Goal: Transaction & Acquisition: Purchase product/service

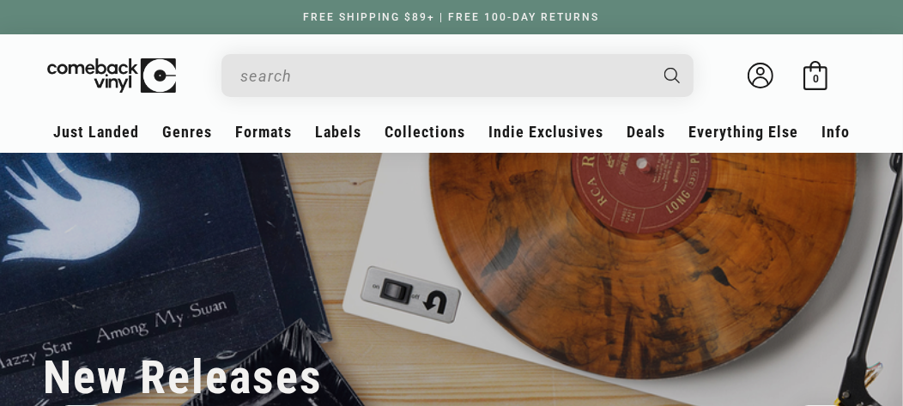
click at [360, 65] on input "When autocomplete results are available use up and down arrows to review and en…" at bounding box center [443, 75] width 407 height 35
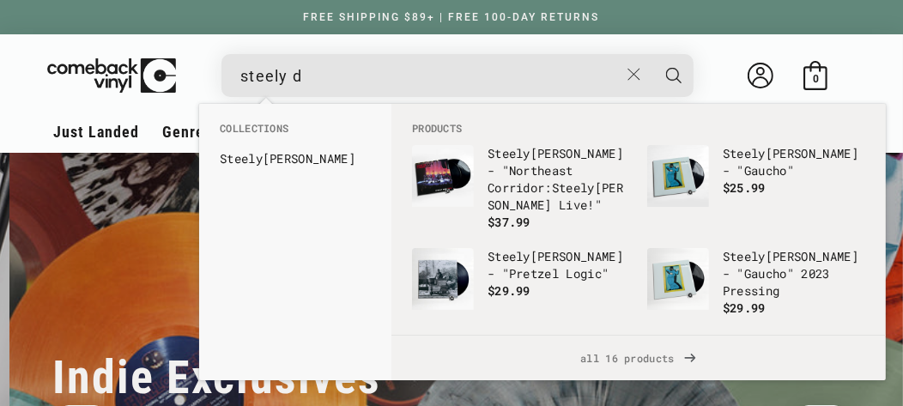
scroll to position [0, 903]
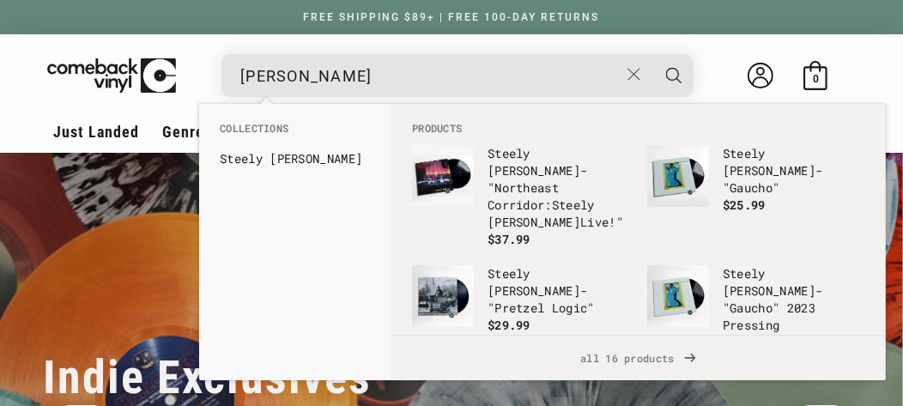
type input "[PERSON_NAME]"
click at [652, 54] on button "Search" at bounding box center [673, 75] width 43 height 43
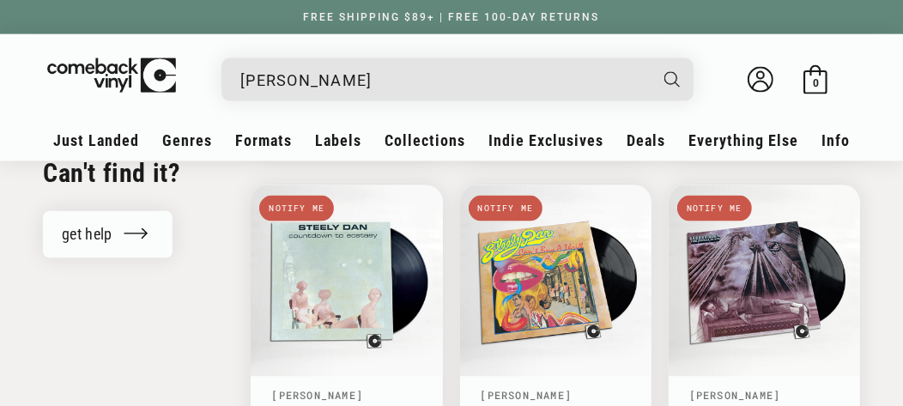
scroll to position [1636, 0]
click at [421, 85] on input "steely dan" at bounding box center [443, 80] width 407 height 35
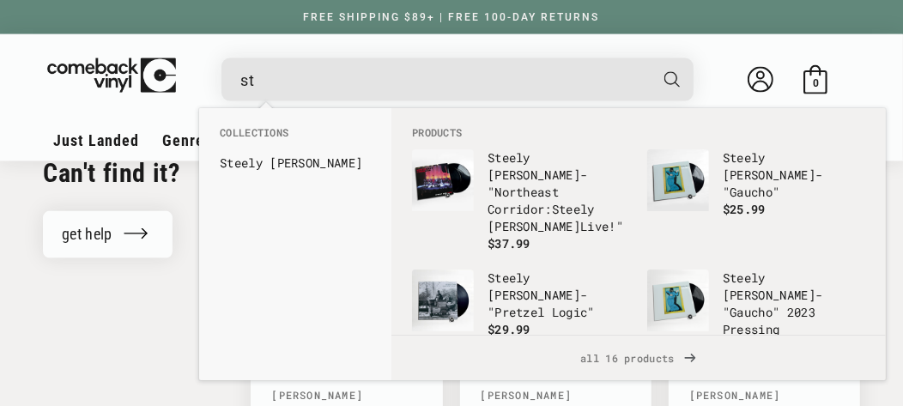
type input "s"
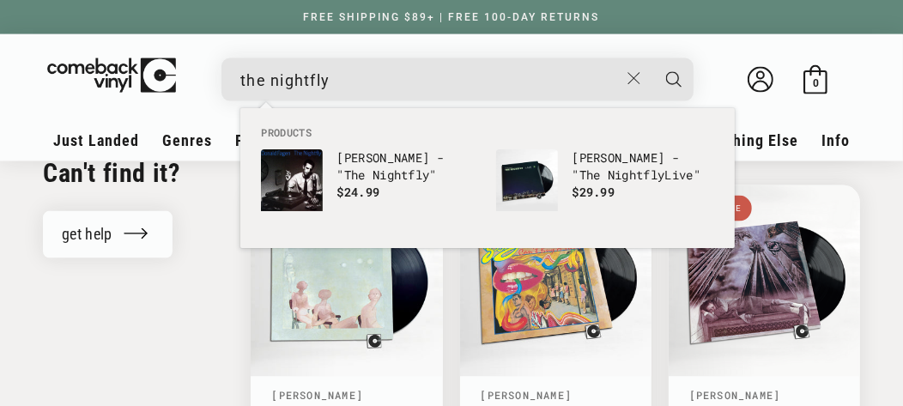
type input "the nightfly"
click at [652, 58] on button "Search" at bounding box center [673, 79] width 43 height 43
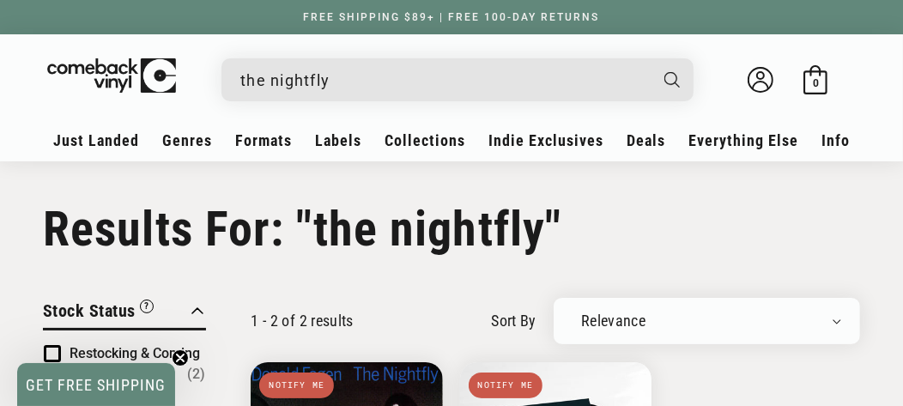
scroll to position [355, 0]
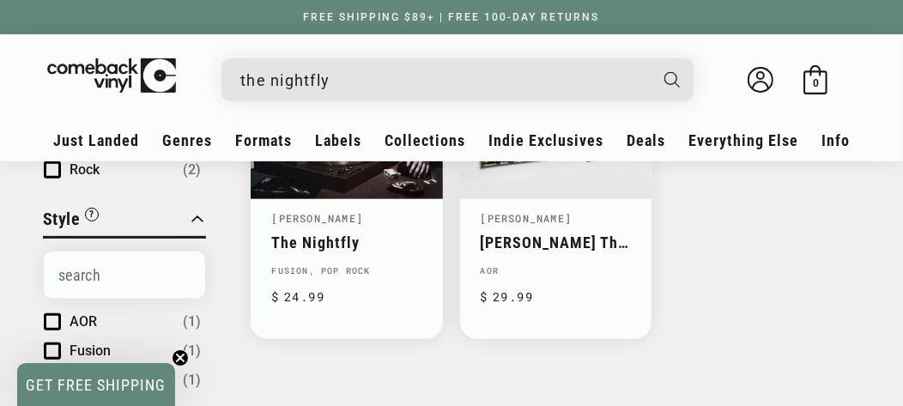
click at [364, 80] on input "the nightfly" at bounding box center [443, 80] width 407 height 35
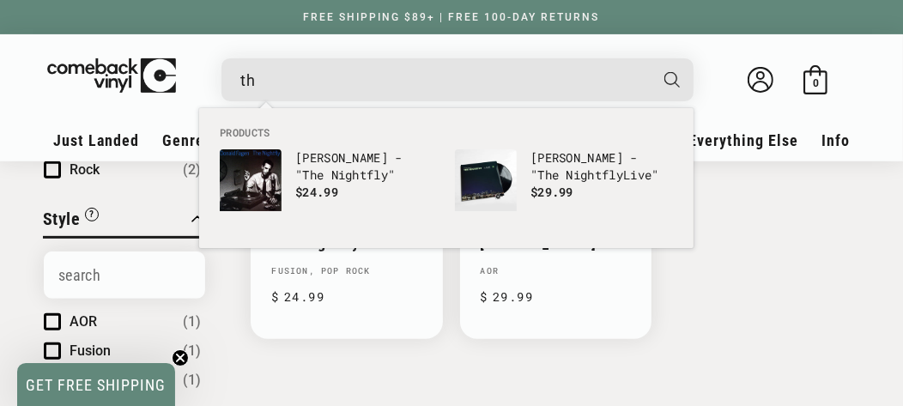
type input "t"
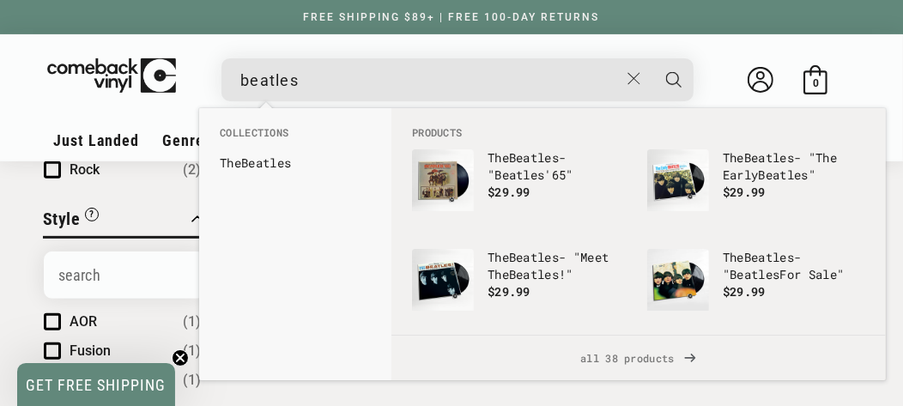
type input "beatles"
click at [652, 58] on button "Search" at bounding box center [673, 79] width 43 height 43
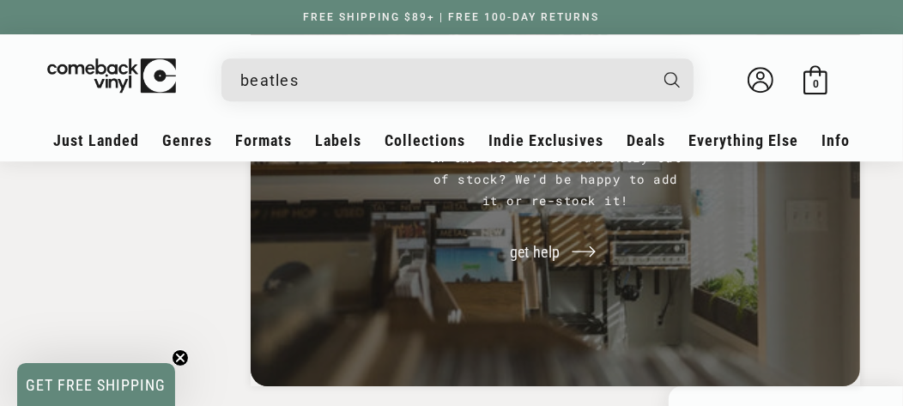
scroll to position [3553, 0]
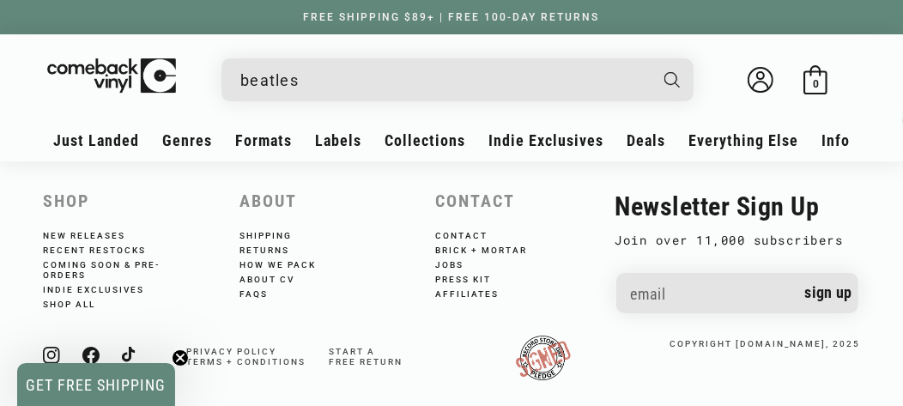
click at [537, 82] on input "beatles" at bounding box center [443, 80] width 407 height 35
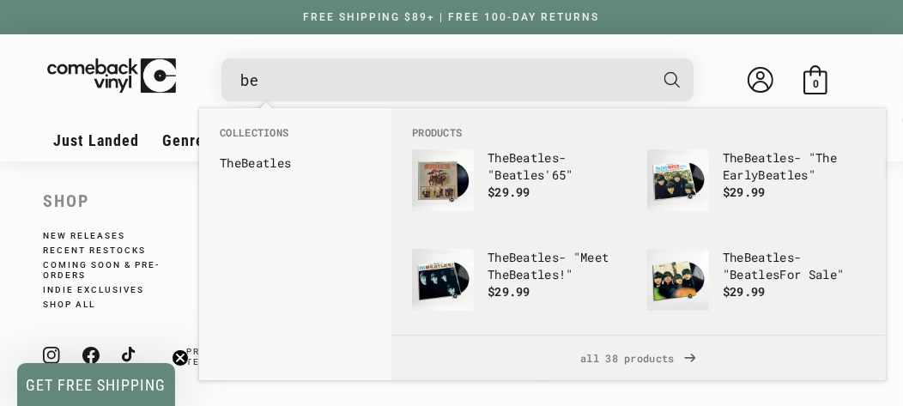
type input "b"
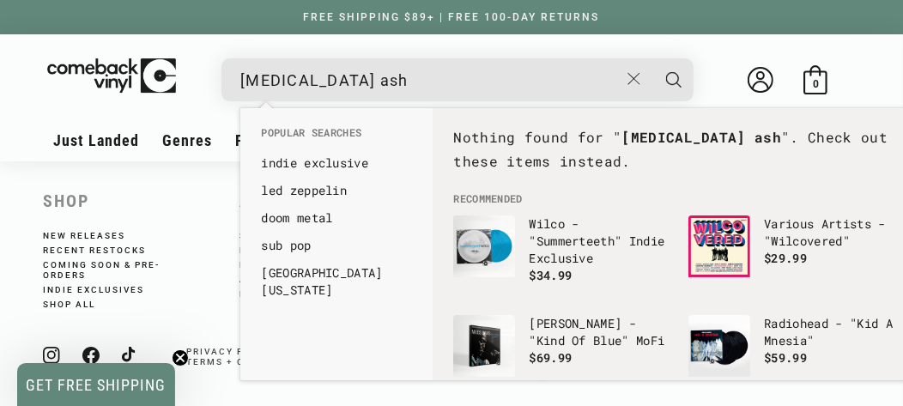
type input "[MEDICAL_DATA] ash"
click at [652, 58] on button "Search" at bounding box center [673, 79] width 43 height 43
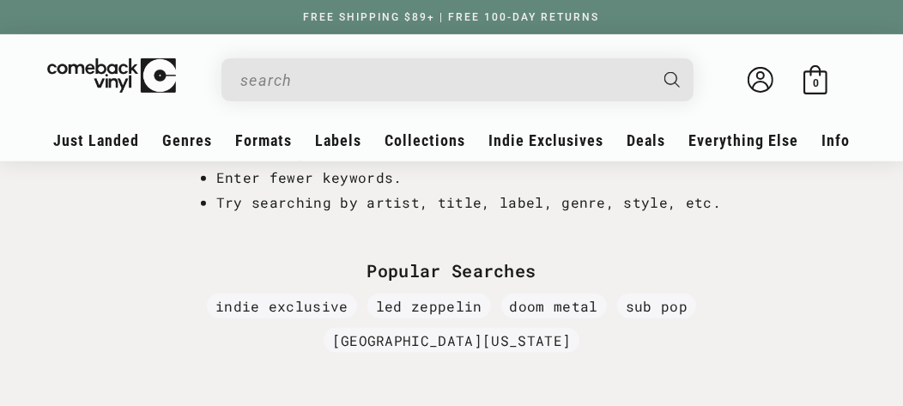
type input "[MEDICAL_DATA] ash"
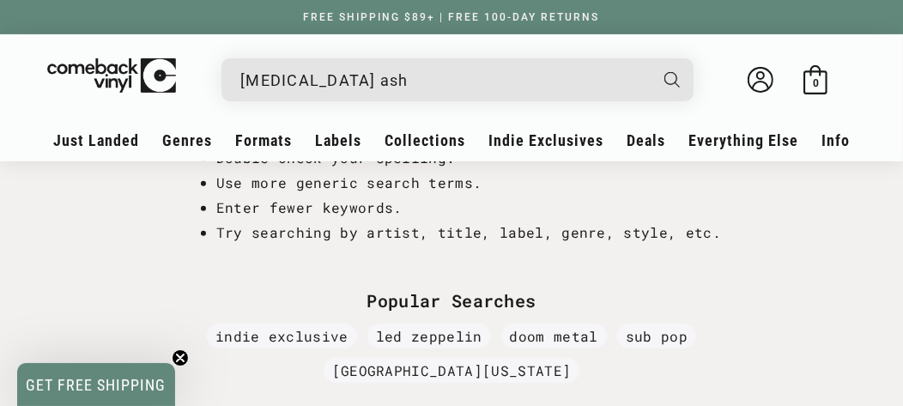
scroll to position [355, 0]
